Goal: Obtain resource: Download file/media

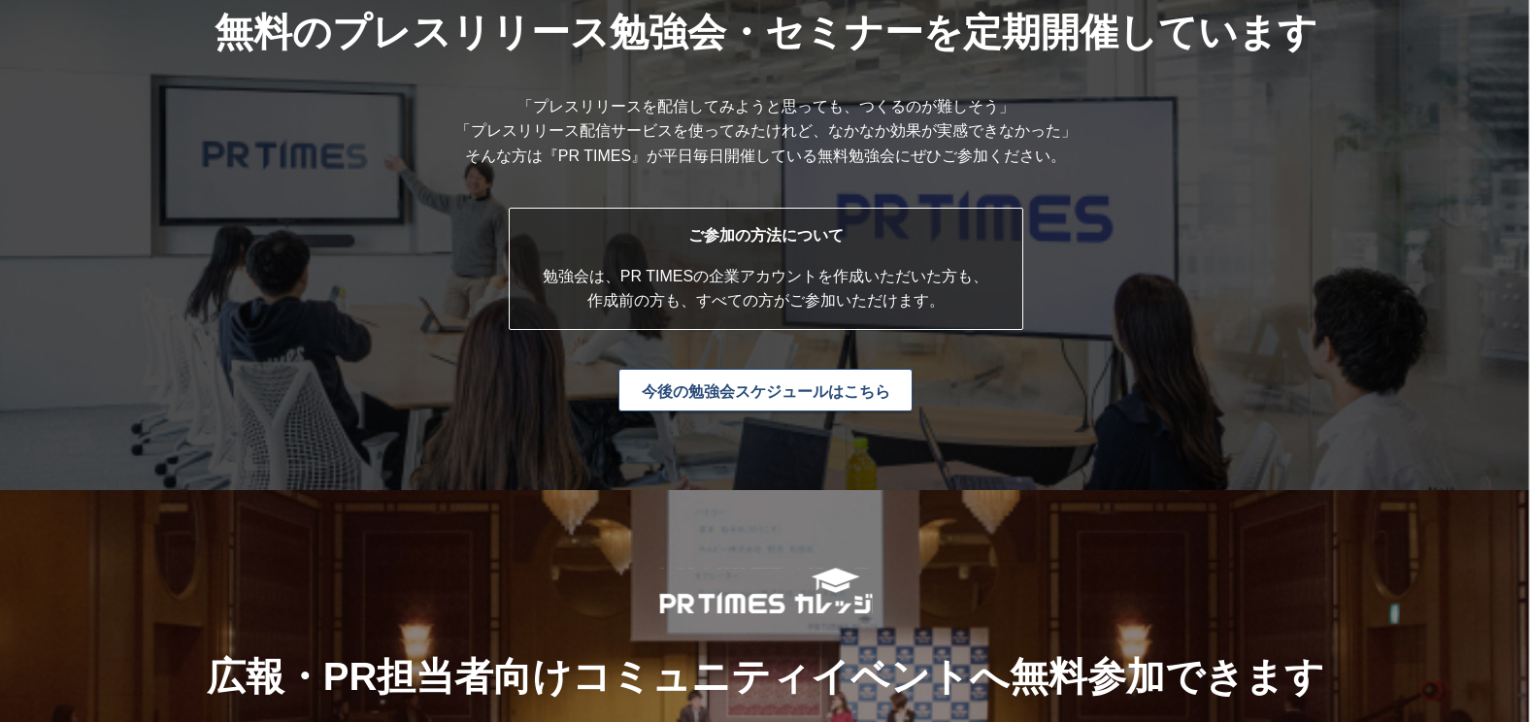
scroll to position [4854, 0]
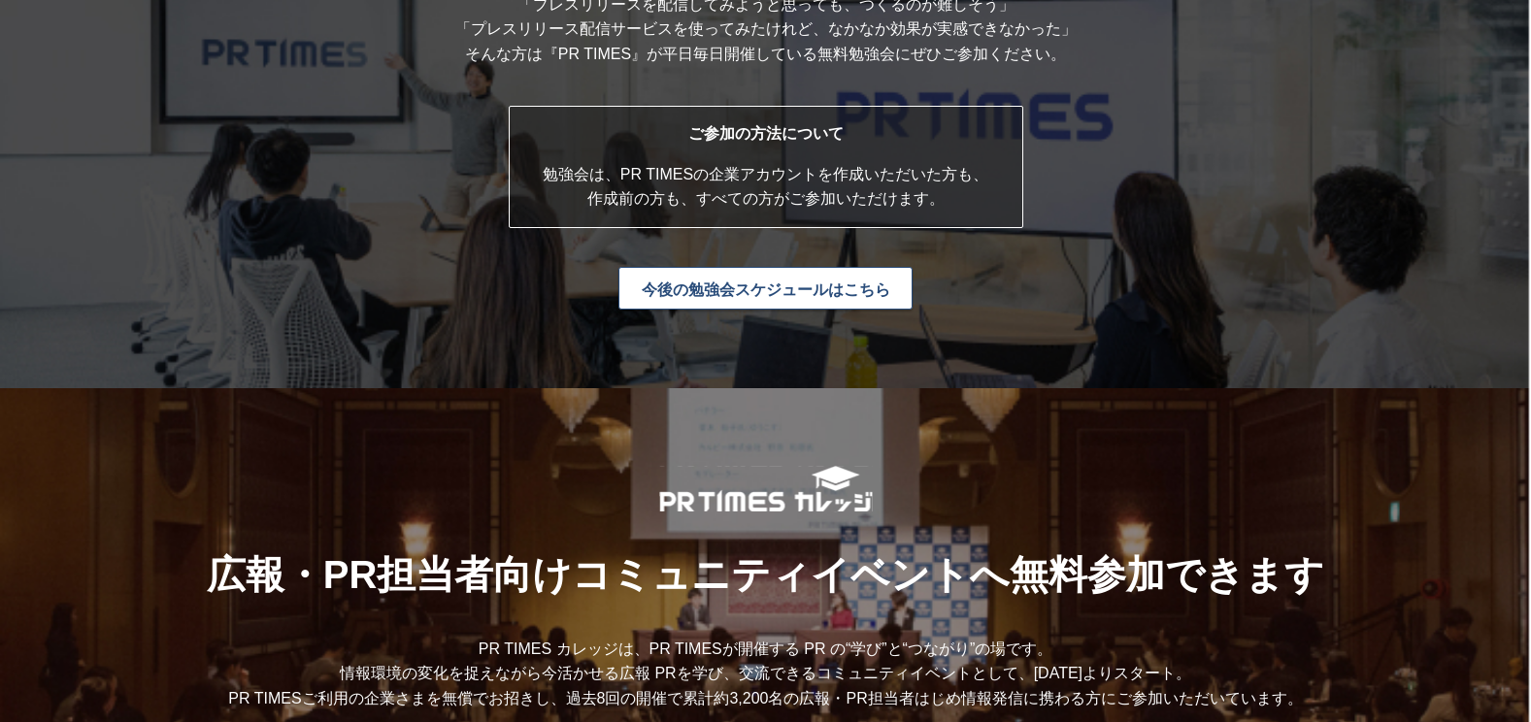
click at [795, 294] on link "今後の勉強会スケジュールはこちら" at bounding box center [765, 288] width 294 height 43
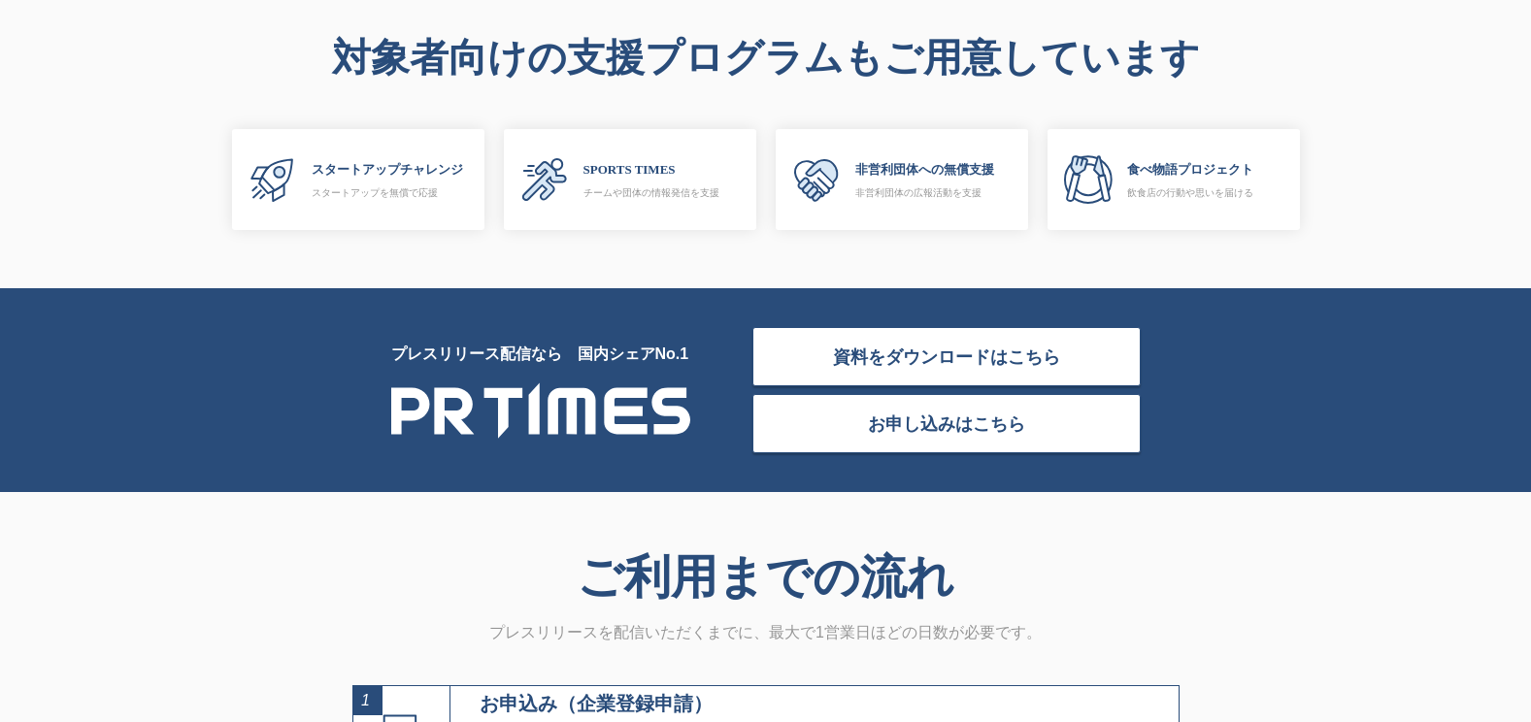
scroll to position [5824, 0]
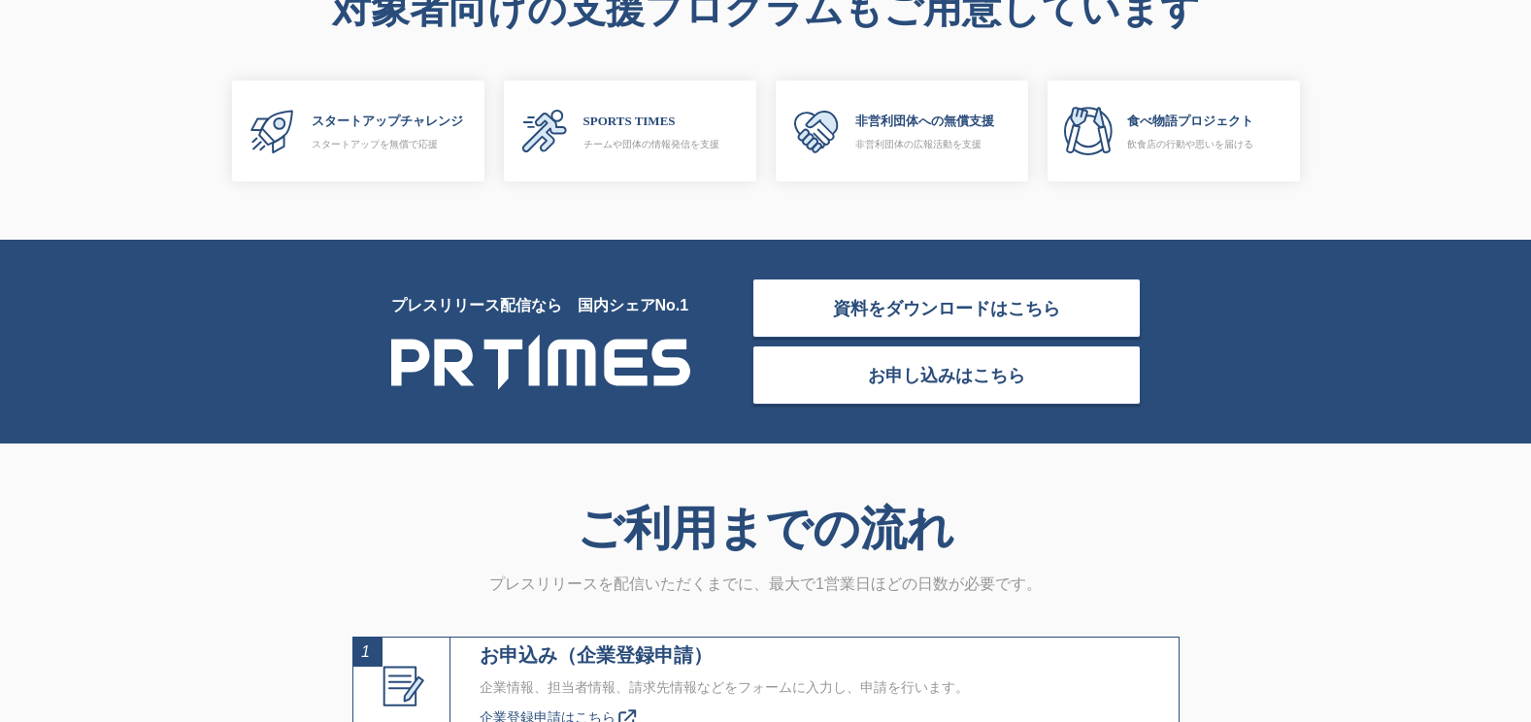
click at [927, 311] on link "資料をダウンロードはこちら" at bounding box center [946, 308] width 388 height 59
click at [914, 382] on link "お申し込みはこちら" at bounding box center [946, 375] width 388 height 59
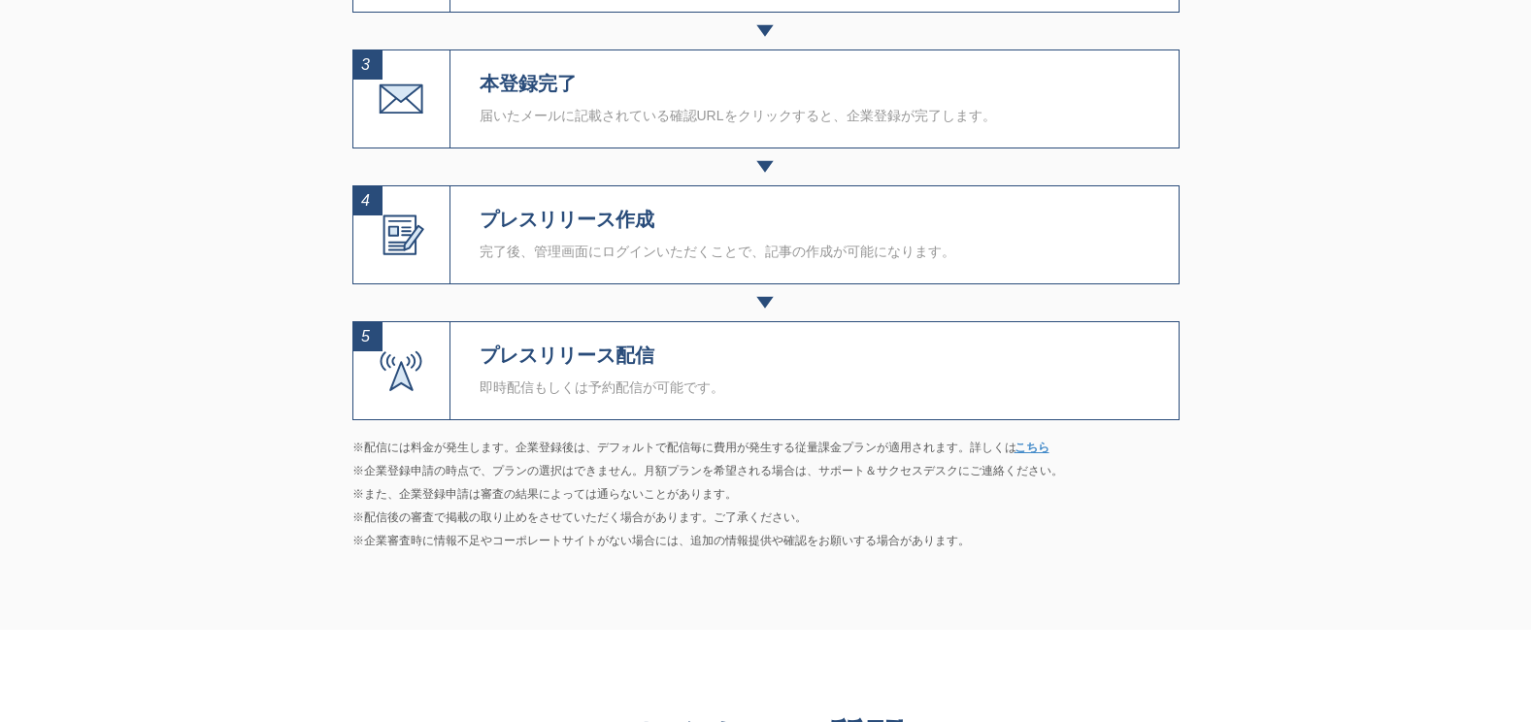
scroll to position [6698, 0]
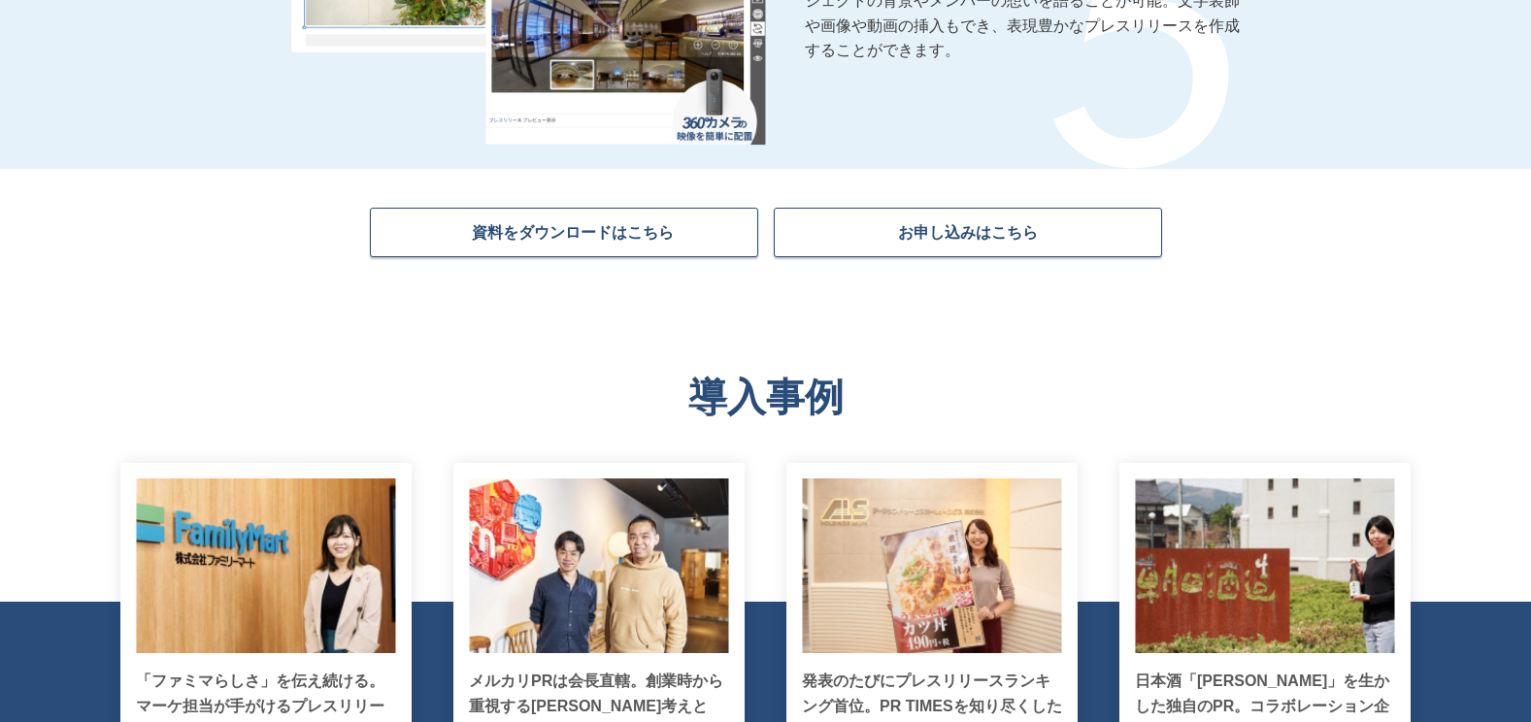
scroll to position [3398, 0]
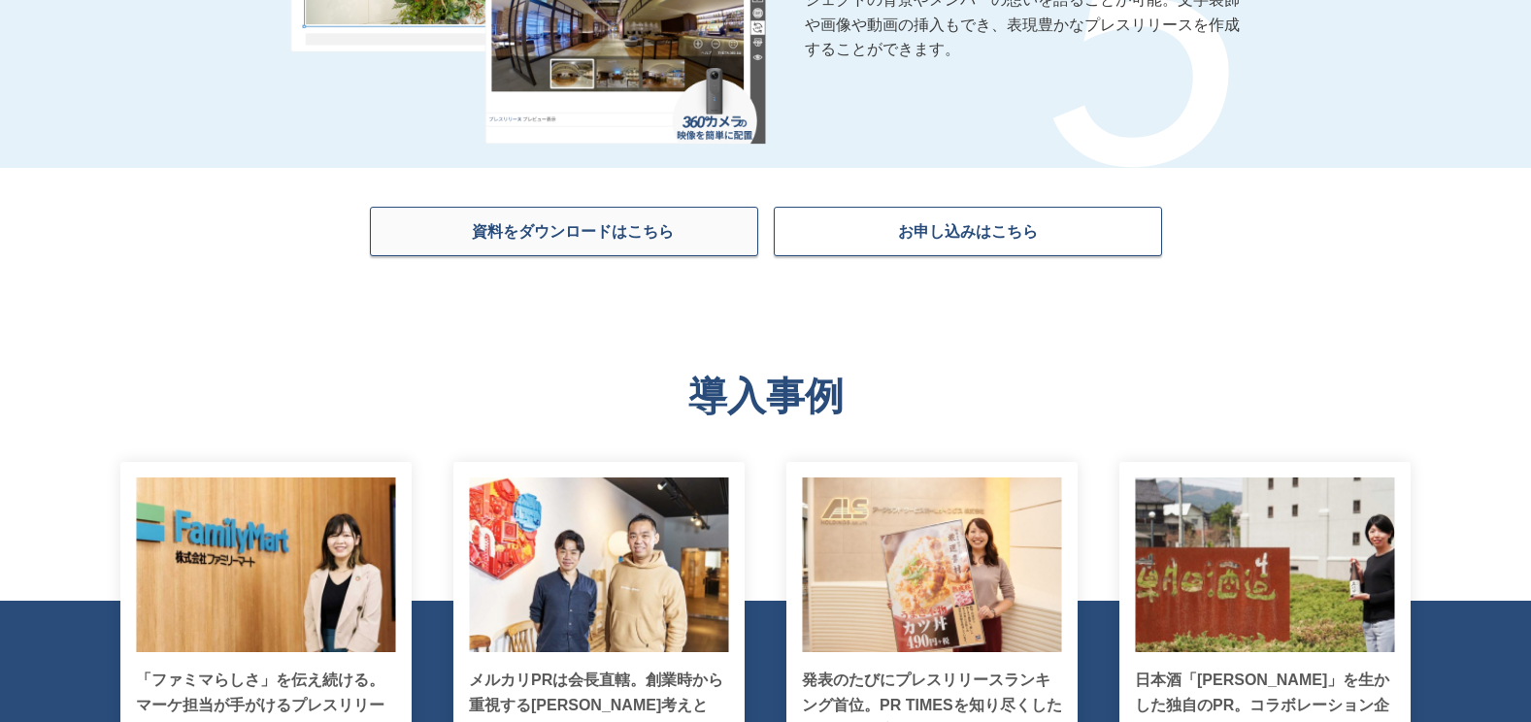
click at [549, 239] on span "資料をダウンロードはこちら" at bounding box center [573, 230] width 202 height 19
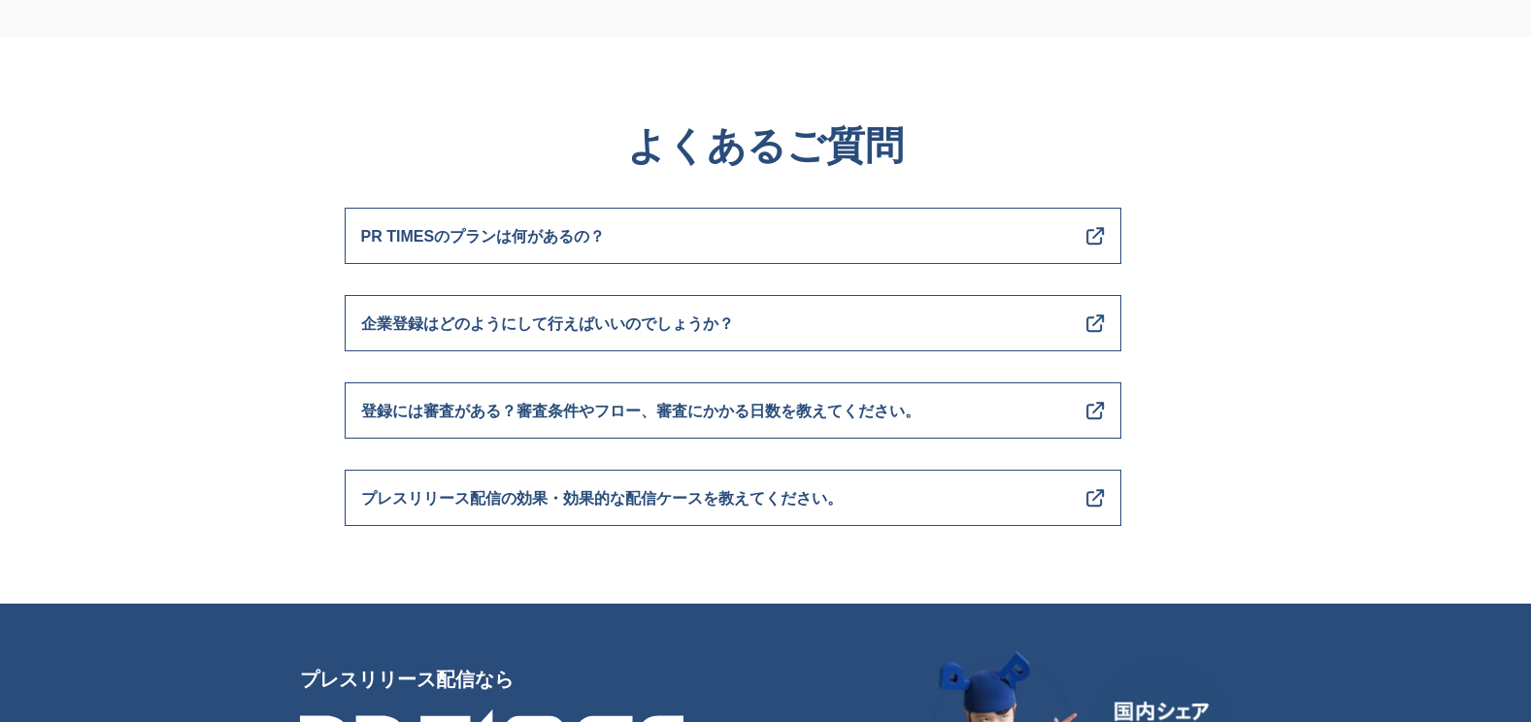
scroll to position [7281, 0]
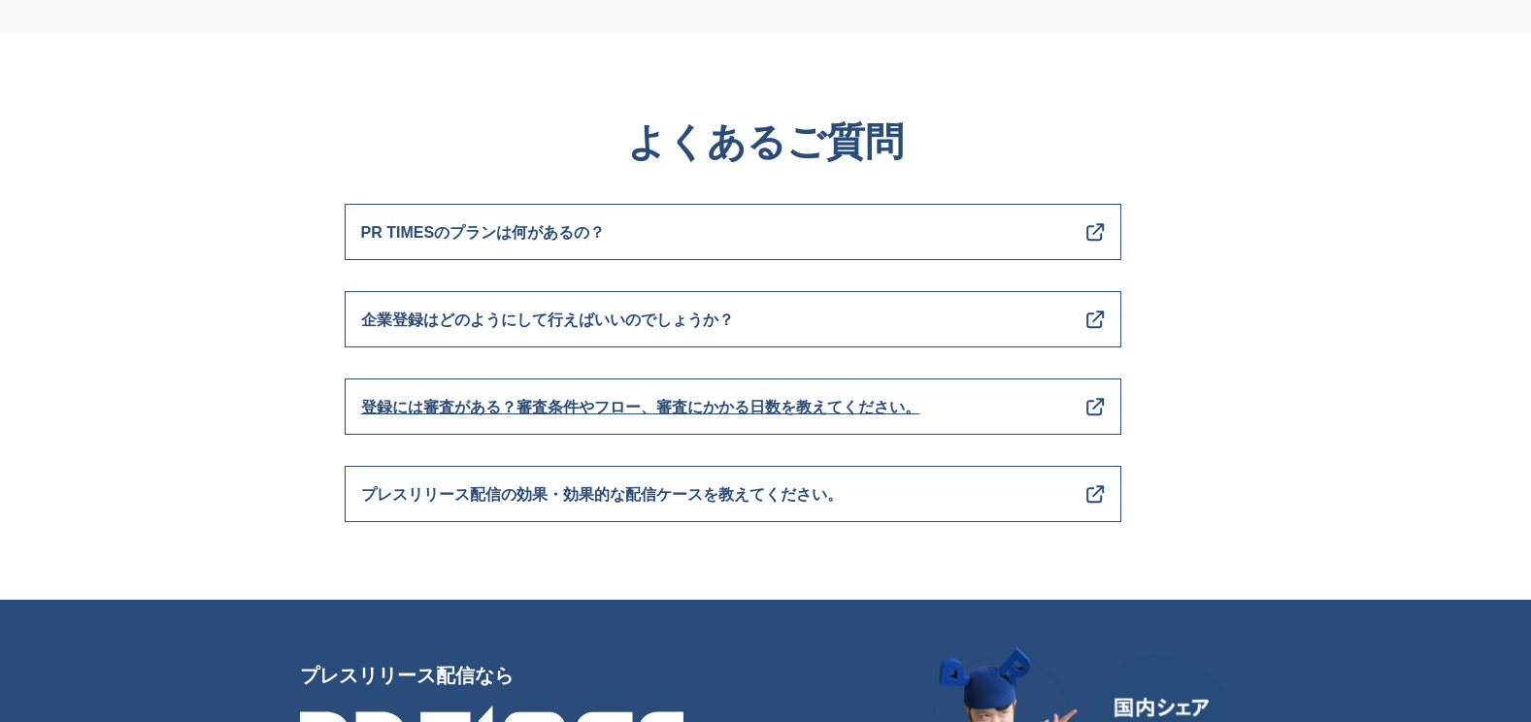
click at [484, 404] on span "登録には審査がある？審査条件やフロー、審査にかかる日数を教えてください。" at bounding box center [640, 407] width 559 height 25
